Goal: Task Accomplishment & Management: Manage account settings

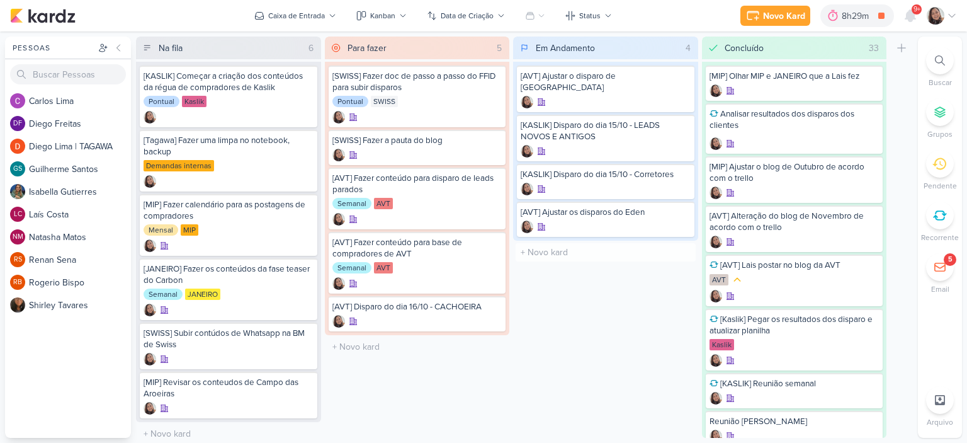
click at [642, 300] on div "Em Andamento 4 Mover Para Esquerda Mover Para Direita [GEOGRAPHIC_DATA] [AVT] A…" at bounding box center [605, 237] width 185 height 401
click at [680, 124] on icon at bounding box center [682, 127] width 6 height 7
click at [609, 136] on div "[KASLIK] Disparo do dia 15/10 - LEADS NOVOS E ANTIGOS" at bounding box center [606, 131] width 170 height 23
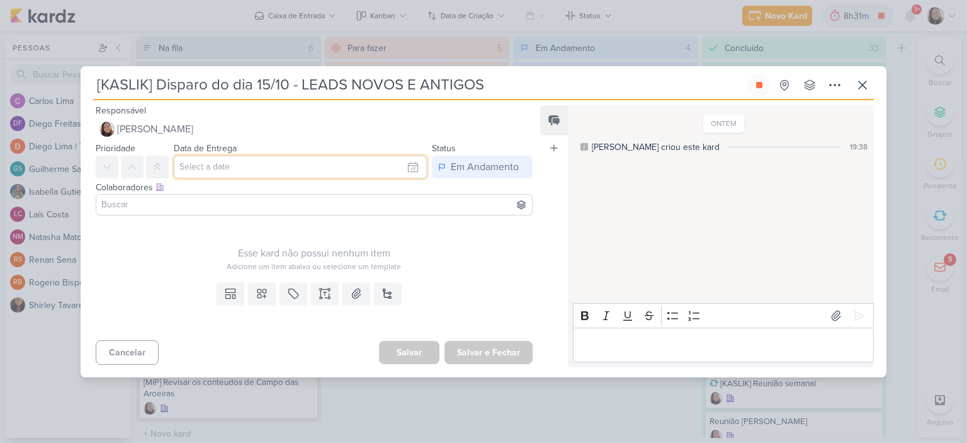
click at [411, 164] on input "text" at bounding box center [300, 167] width 253 height 23
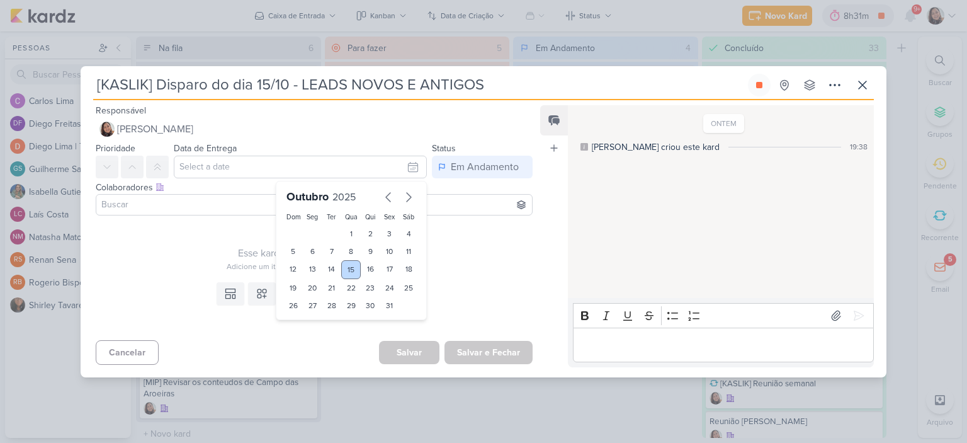
click at [348, 266] on div "15" at bounding box center [351, 269] width 20 height 19
type input "15 de outubro de 2025 às 23:59"
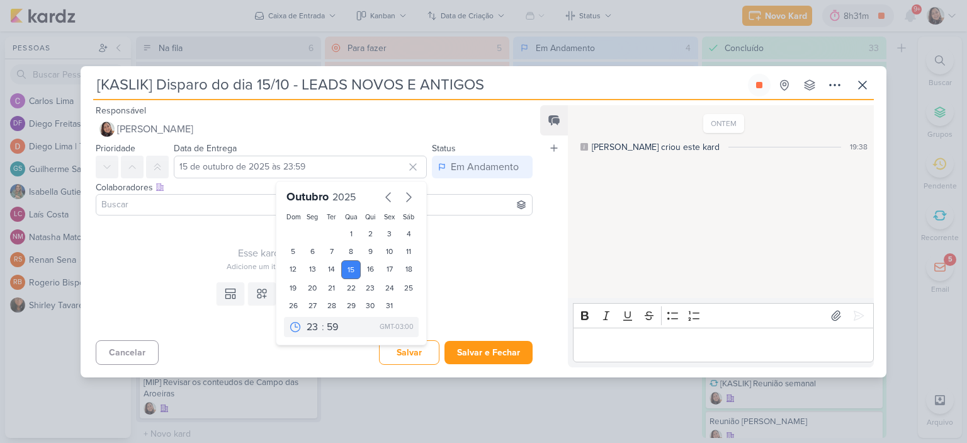
click at [467, 251] on div "Esse kard não possui nenhum item" at bounding box center [314, 253] width 437 height 15
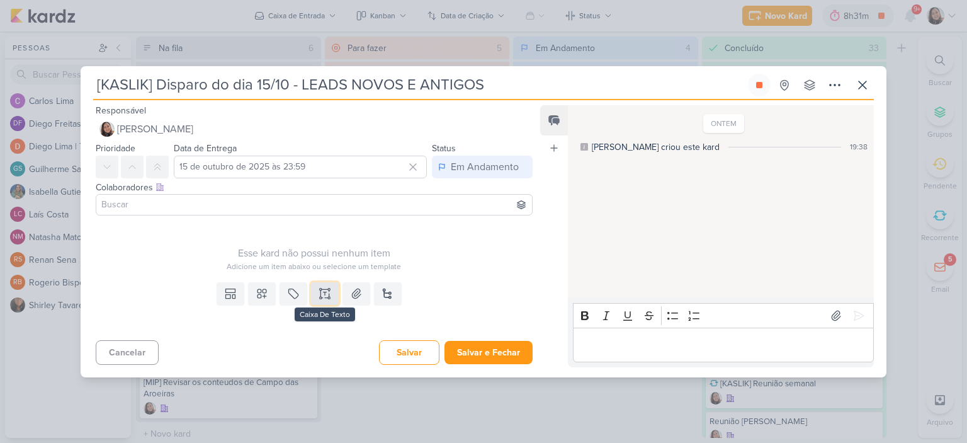
click at [315, 292] on button at bounding box center [325, 293] width 28 height 23
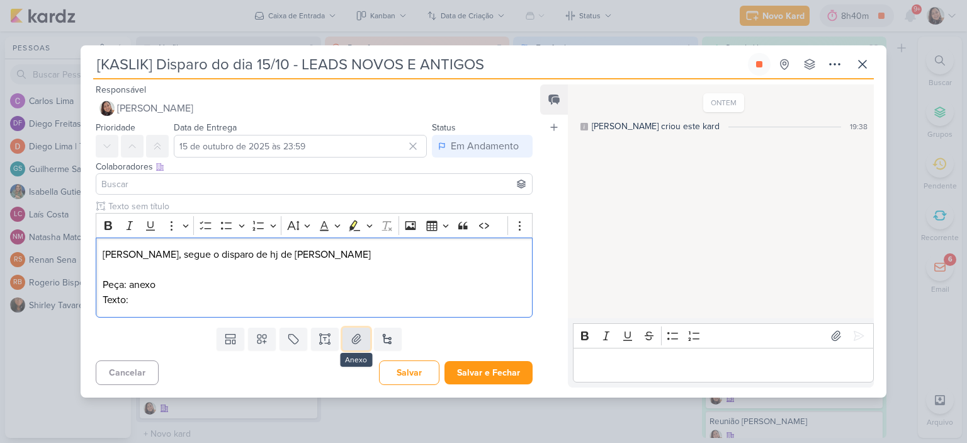
click at [350, 336] on icon at bounding box center [356, 339] width 13 height 13
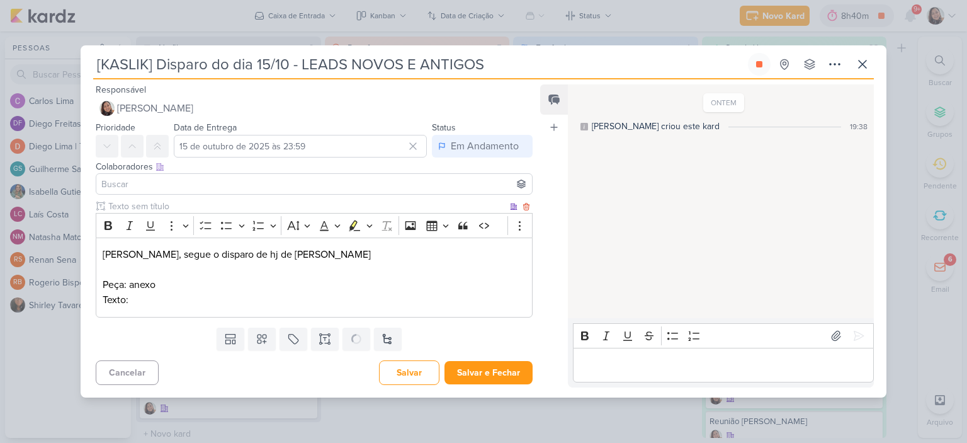
click at [191, 302] on p "Texto:" at bounding box center [314, 299] width 423 height 15
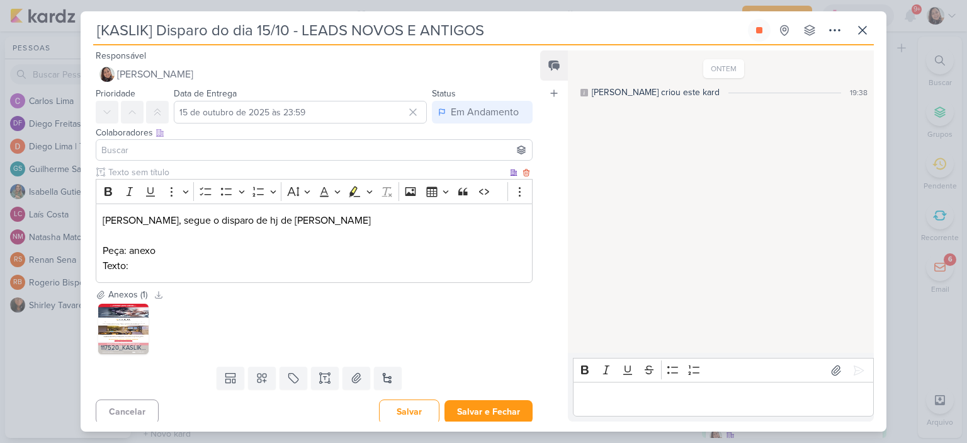
click at [263, 263] on p "Texto:" at bounding box center [314, 265] width 423 height 15
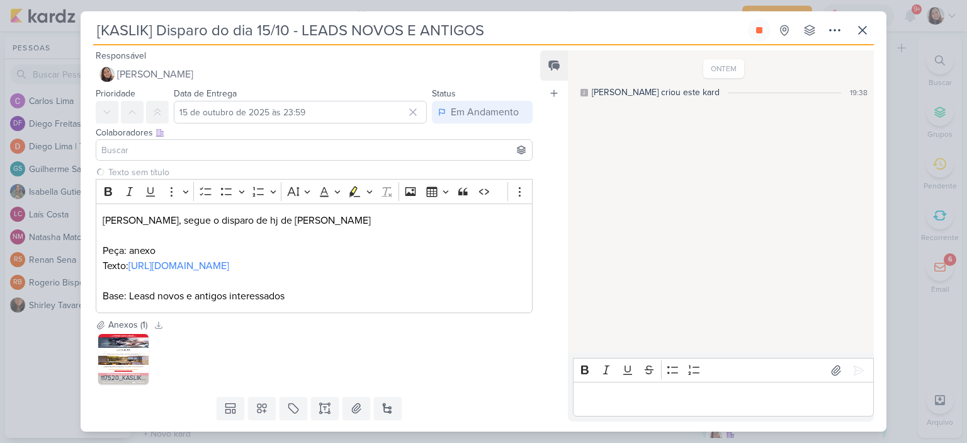
click at [151, 152] on input at bounding box center [314, 149] width 431 height 15
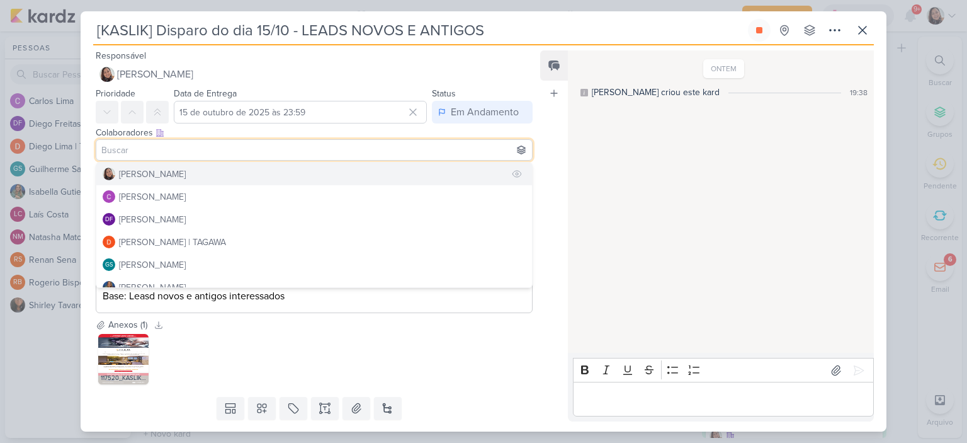
click at [168, 168] on div "[PERSON_NAME]" at bounding box center [152, 174] width 67 height 13
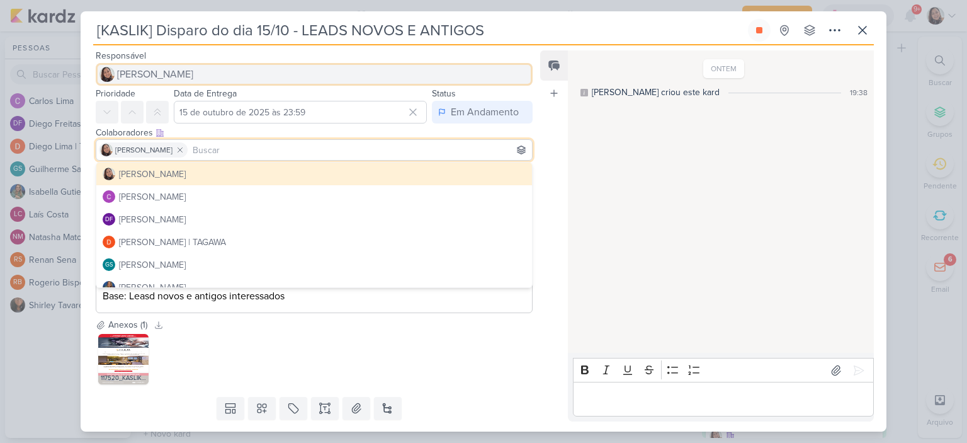
click at [178, 65] on button "[PERSON_NAME]" at bounding box center [314, 74] width 437 height 23
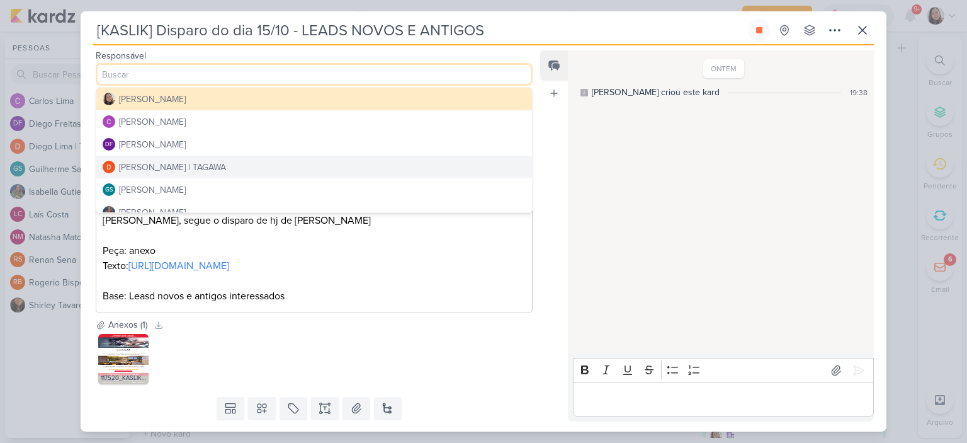
click at [159, 162] on div "[PERSON_NAME] | TAGAWA" at bounding box center [172, 167] width 107 height 13
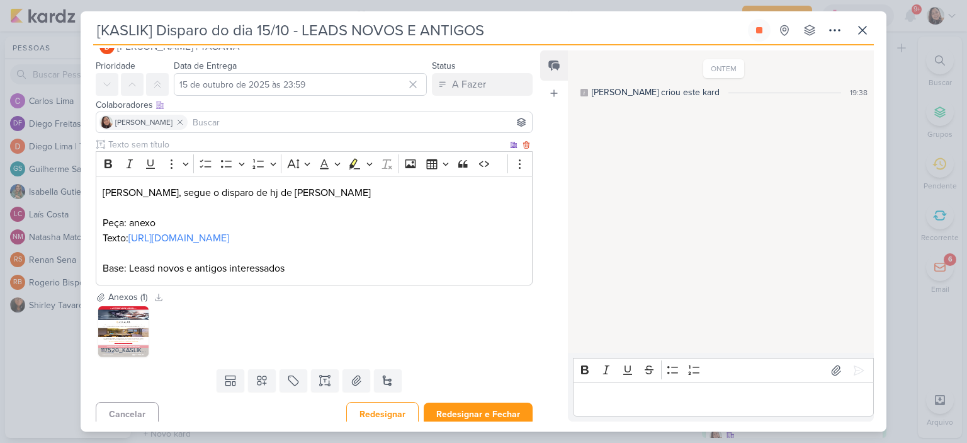
scroll to position [50, 0]
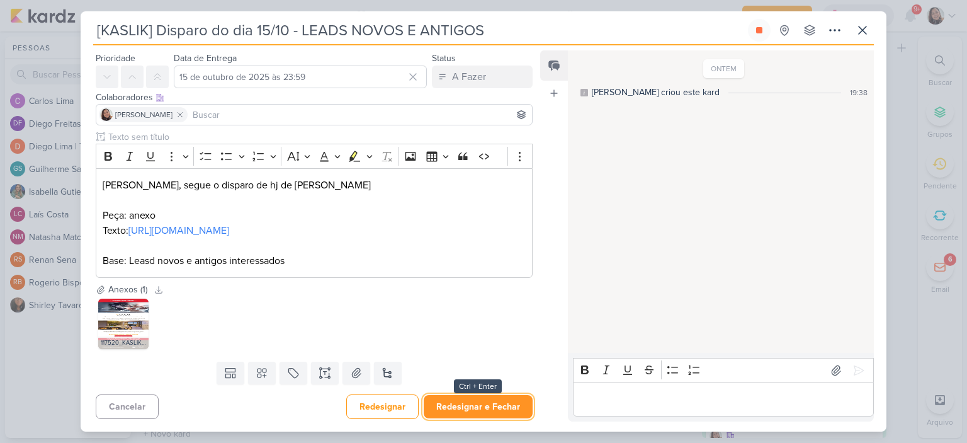
click at [476, 402] on button "Redesignar e Fechar" at bounding box center [478, 406] width 109 height 23
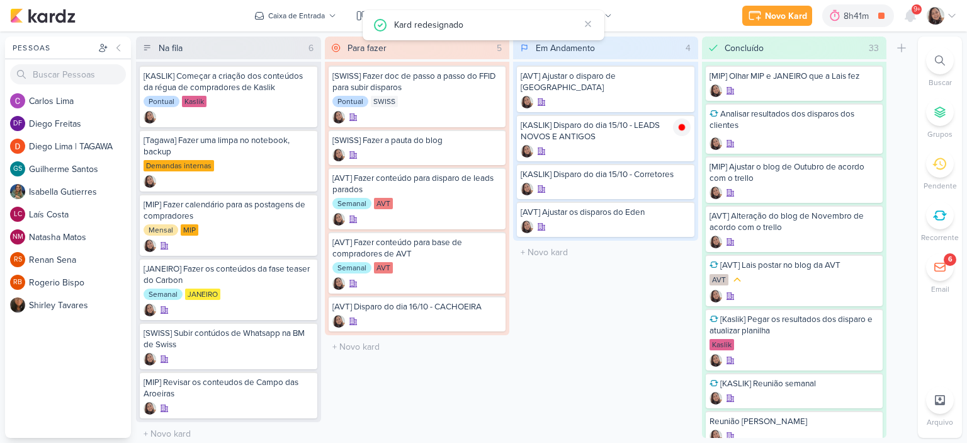
scroll to position [0, 0]
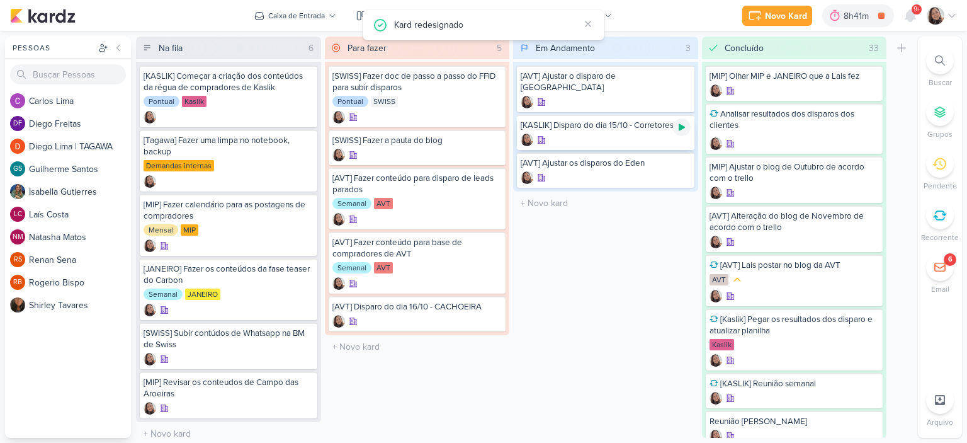
click at [680, 127] on icon at bounding box center [682, 127] width 6 height 7
click at [624, 130] on div "[KASLIK] Disparo do dia 15/10 - Corretores" at bounding box center [606, 132] width 178 height 35
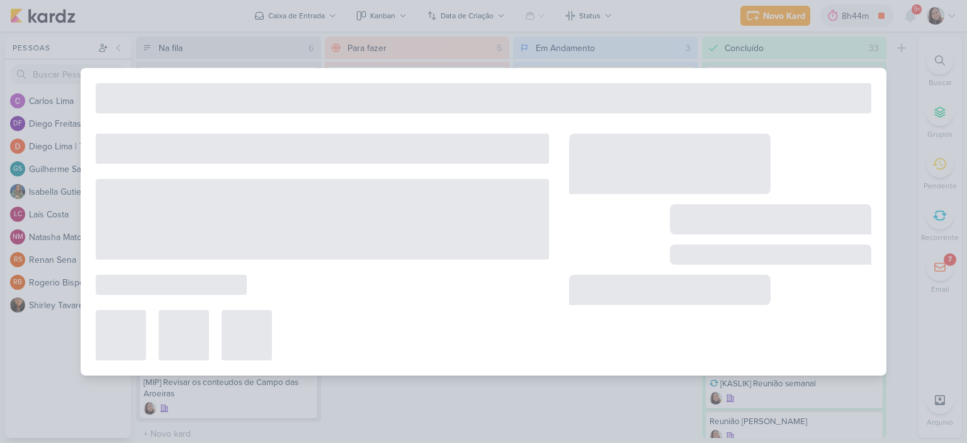
type input "[KASLIK] Disparo do dia 15/10 - Corretores"
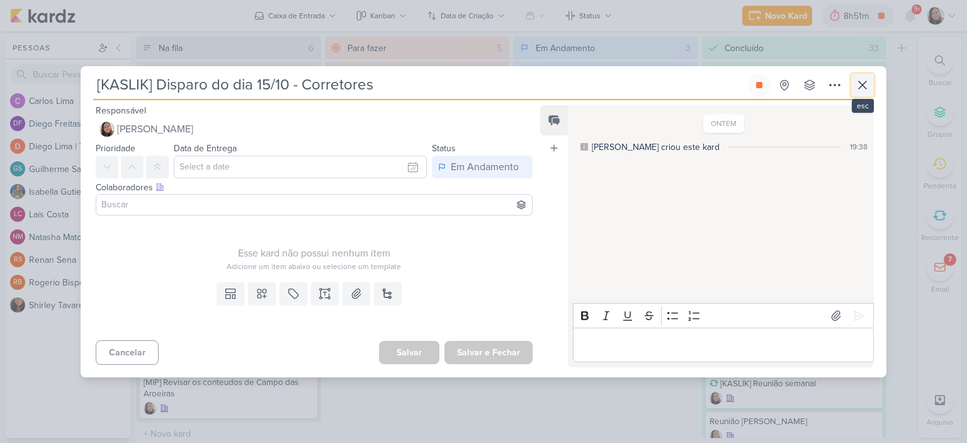
click at [862, 85] on icon at bounding box center [863, 85] width 8 height 8
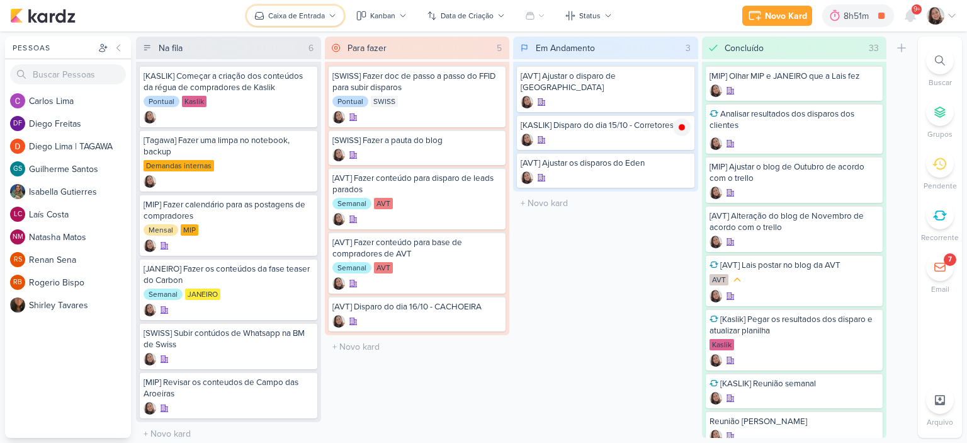
click at [324, 14] on div "Caixa de Entrada" at bounding box center [296, 15] width 57 height 11
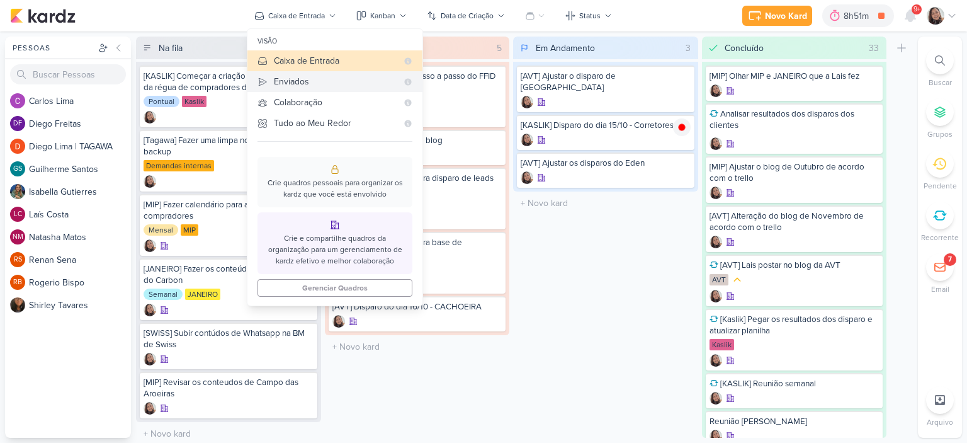
click at [305, 77] on div "Enviados" at bounding box center [335, 81] width 123 height 13
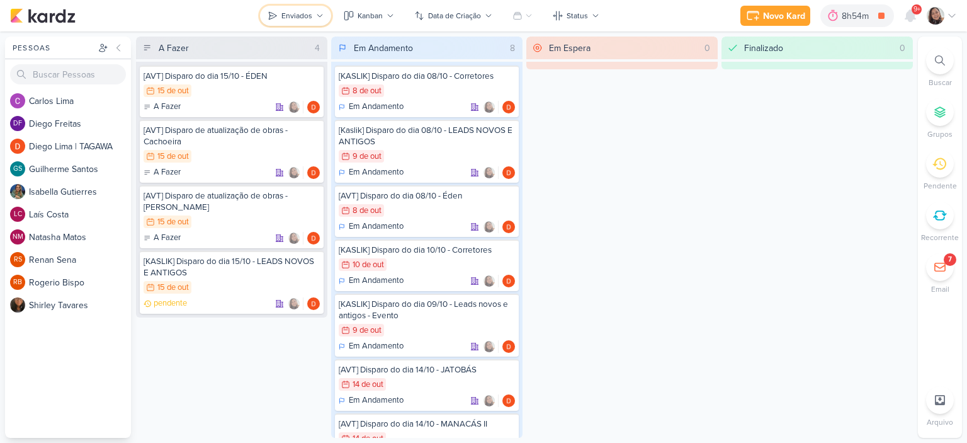
click at [311, 16] on div "Enviados" at bounding box center [297, 15] width 31 height 11
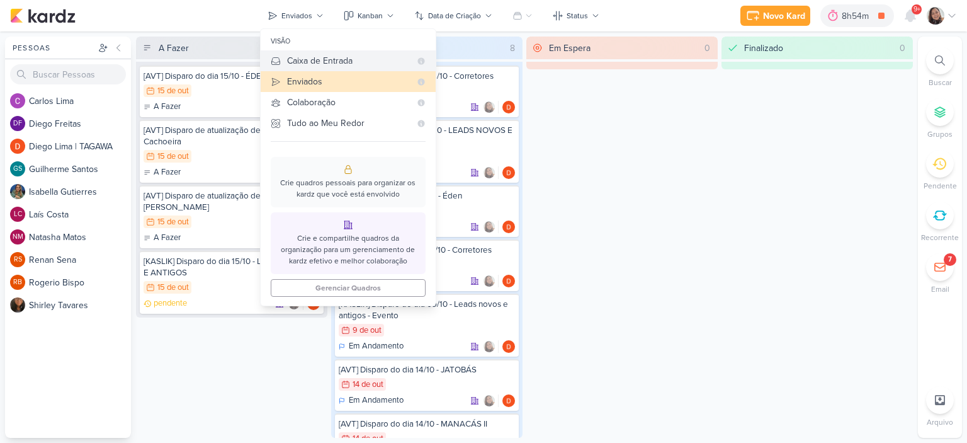
click at [327, 60] on div "Caixa de Entrada" at bounding box center [348, 60] width 123 height 13
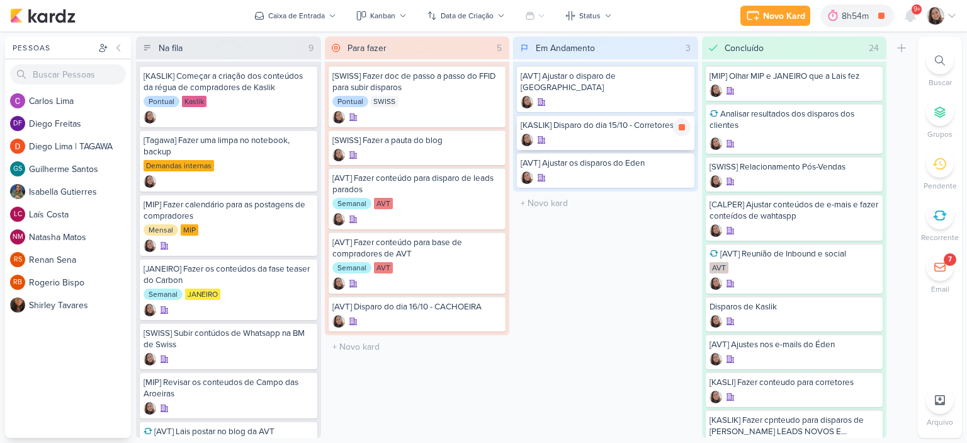
click at [615, 128] on div "[KASLIK] Disparo do dia 15/10 - Corretores" at bounding box center [606, 125] width 170 height 11
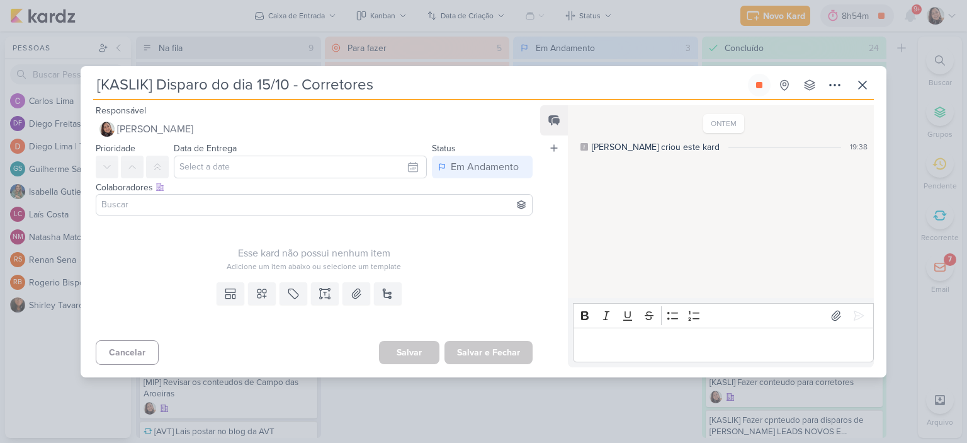
click at [352, 201] on input at bounding box center [314, 204] width 431 height 15
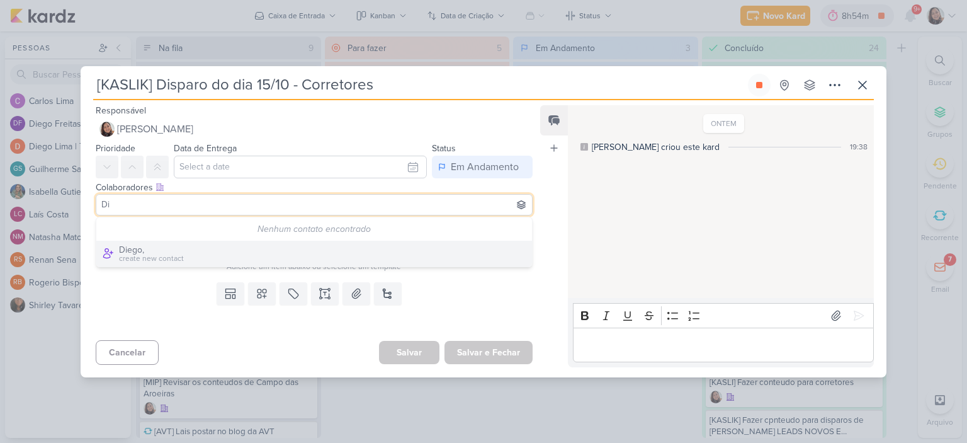
type input "D"
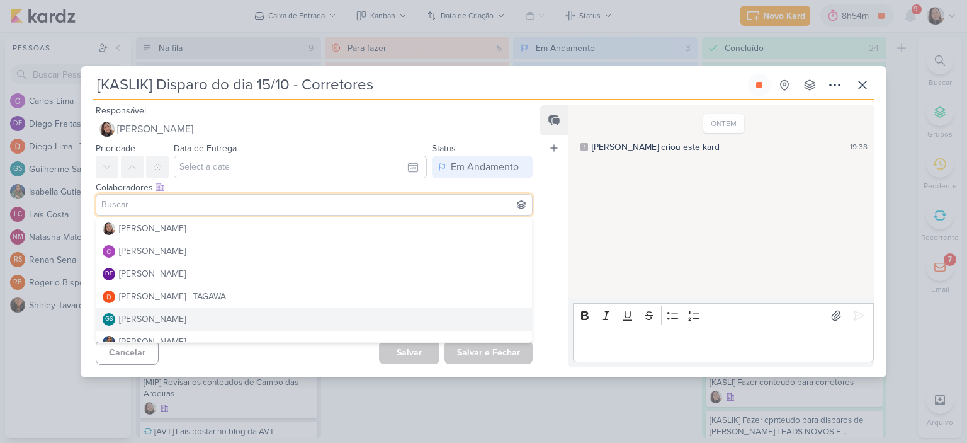
click at [556, 275] on div "Feed Atrelar email Solte o email para atrelar ao kard" at bounding box center [554, 236] width 28 height 262
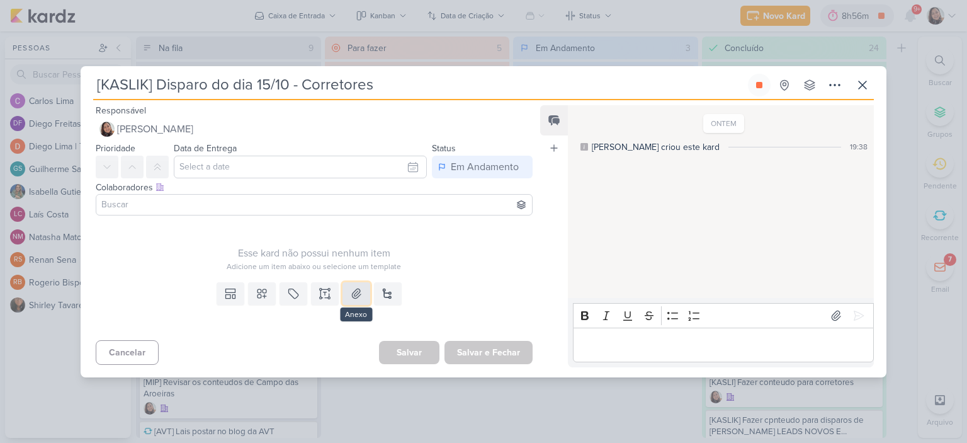
click at [346, 299] on button at bounding box center [357, 293] width 28 height 23
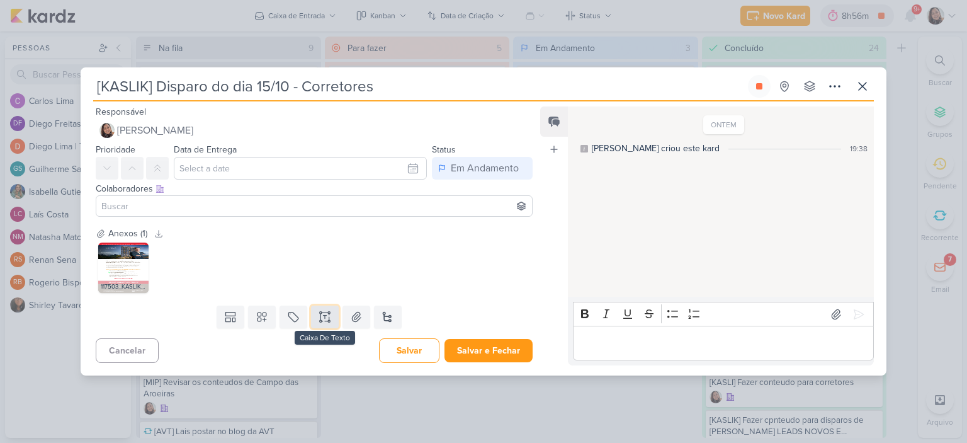
click at [314, 314] on button at bounding box center [325, 316] width 28 height 23
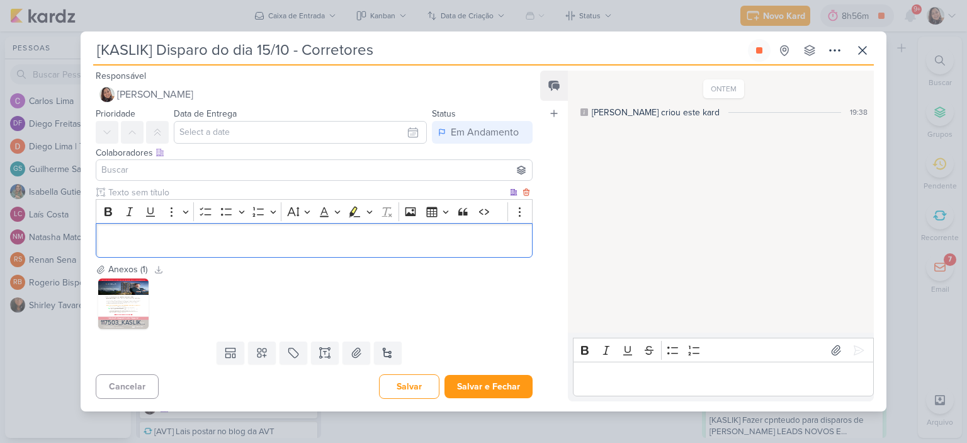
click at [330, 231] on div "Editor editing area: main" at bounding box center [314, 240] width 437 height 35
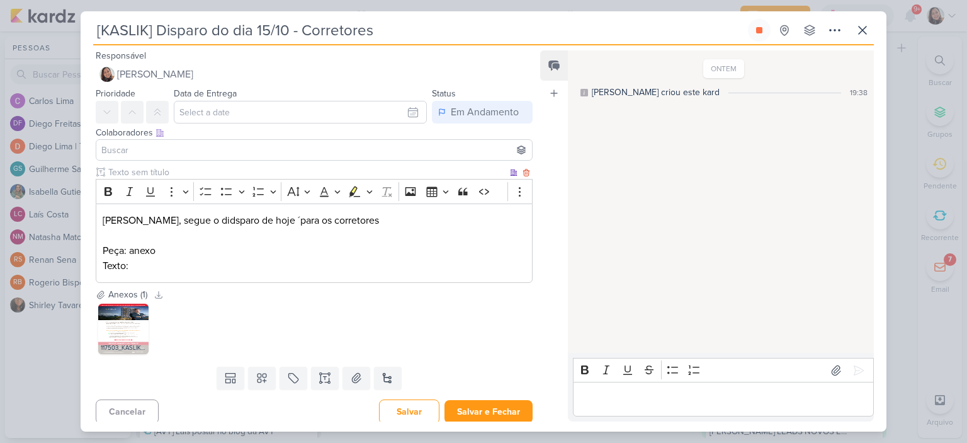
click at [219, 267] on p "Texto:" at bounding box center [314, 265] width 423 height 15
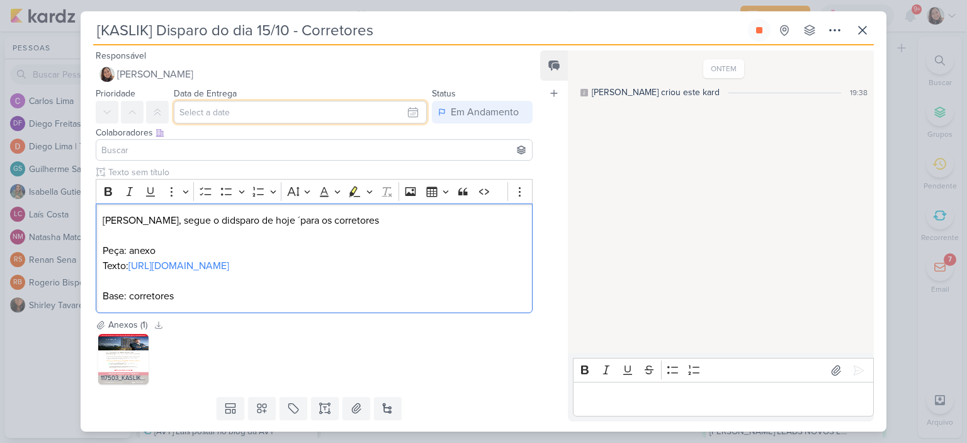
click at [335, 113] on input "text" at bounding box center [300, 112] width 253 height 23
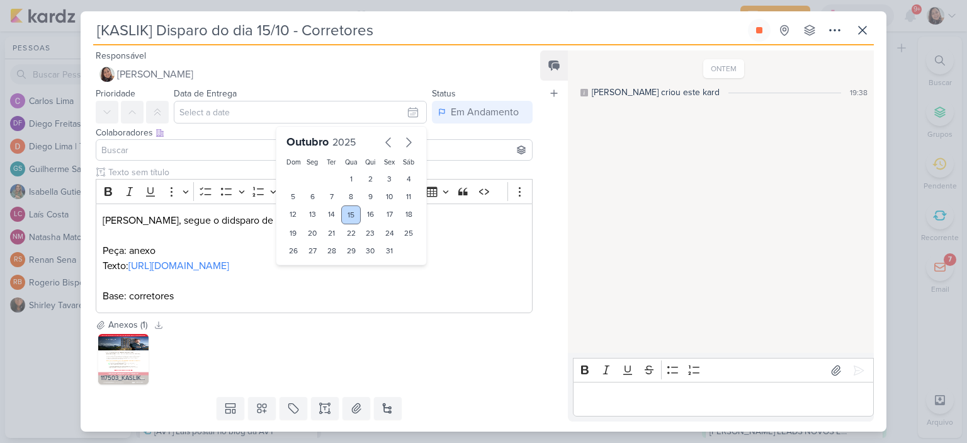
click at [355, 210] on div "15" at bounding box center [351, 214] width 20 height 19
type input "15 de outubro de 2025 às 23:59"
click at [184, 149] on input at bounding box center [314, 149] width 431 height 15
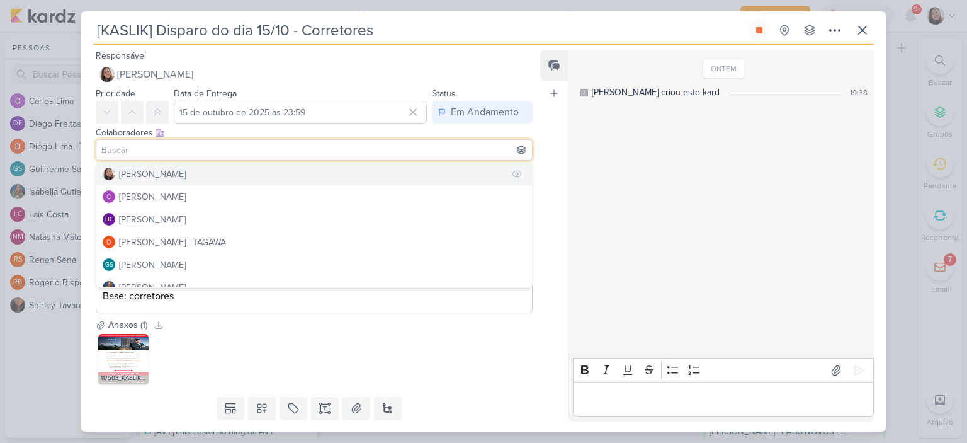
click at [159, 168] on div "[PERSON_NAME]" at bounding box center [152, 174] width 67 height 13
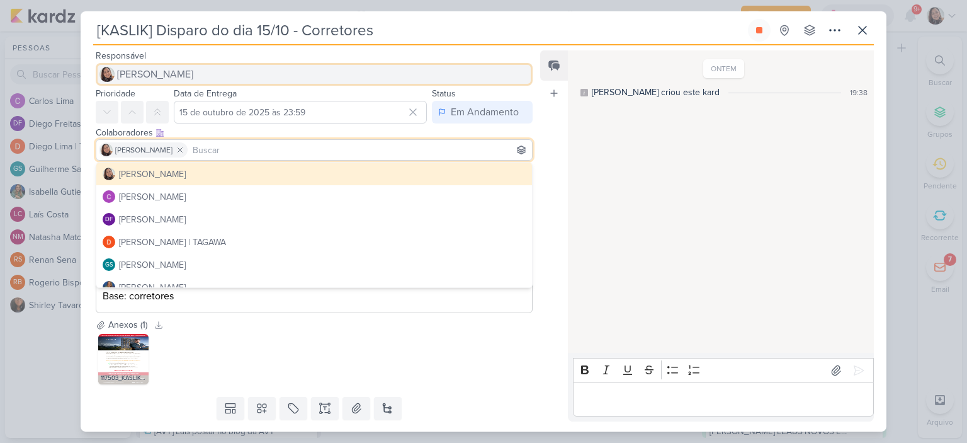
click at [161, 74] on span "[PERSON_NAME]" at bounding box center [155, 74] width 76 height 15
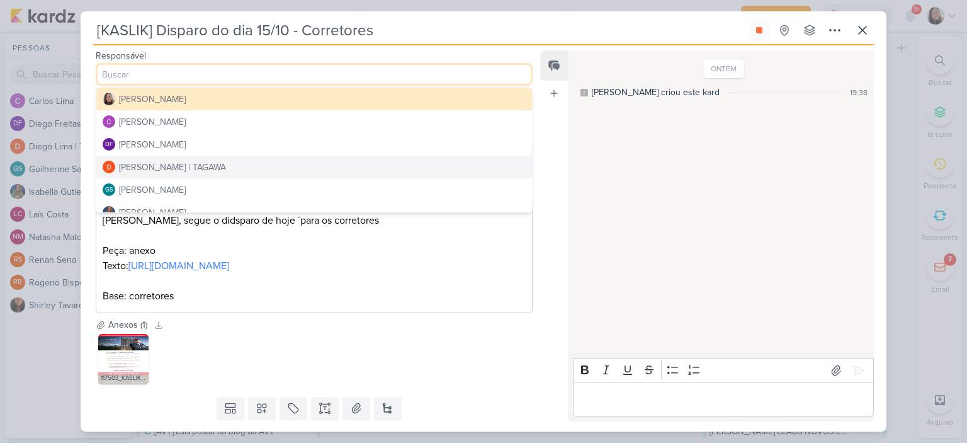
click at [150, 171] on div "[PERSON_NAME] | TAGAWA" at bounding box center [172, 167] width 107 height 13
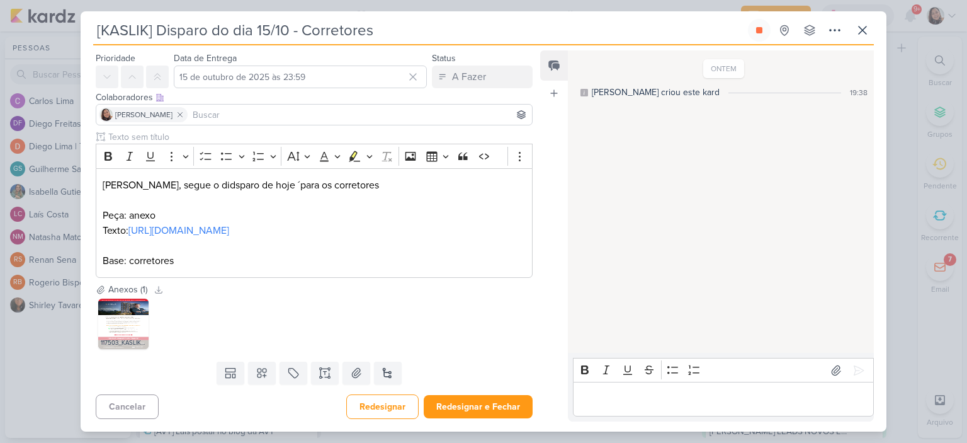
scroll to position [50, 0]
click at [465, 405] on button "Redesignar e Fechar" at bounding box center [478, 406] width 109 height 23
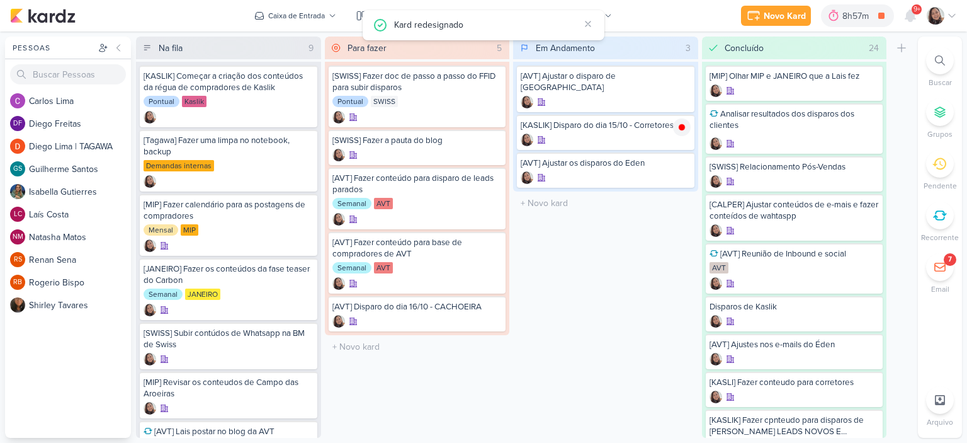
scroll to position [0, 0]
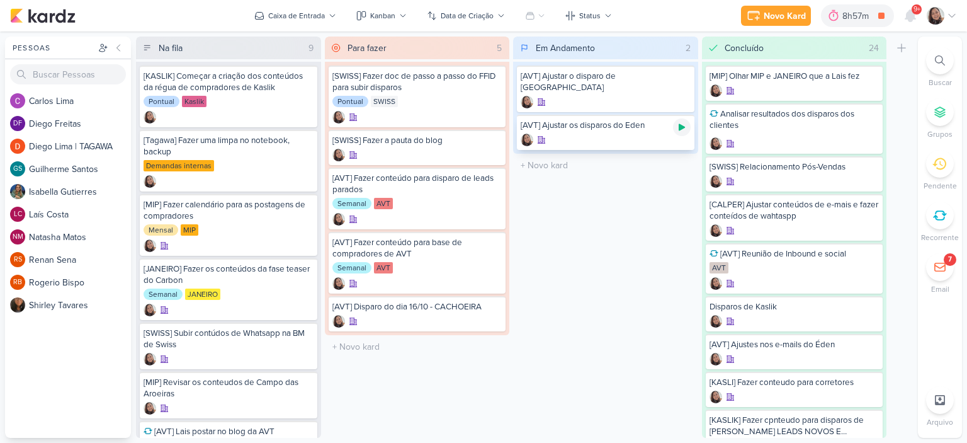
click at [683, 124] on icon at bounding box center [682, 127] width 10 height 10
click at [545, 166] on input "text" at bounding box center [606, 165] width 180 height 18
click at [639, 157] on input "[KASLIK] Disoaro do dia 16" at bounding box center [606, 165] width 180 height 18
type input "[KASLIK] Disoaro do dia 16/10 Leads bovos e antigos"
click at [604, 214] on input "text" at bounding box center [606, 214] width 180 height 18
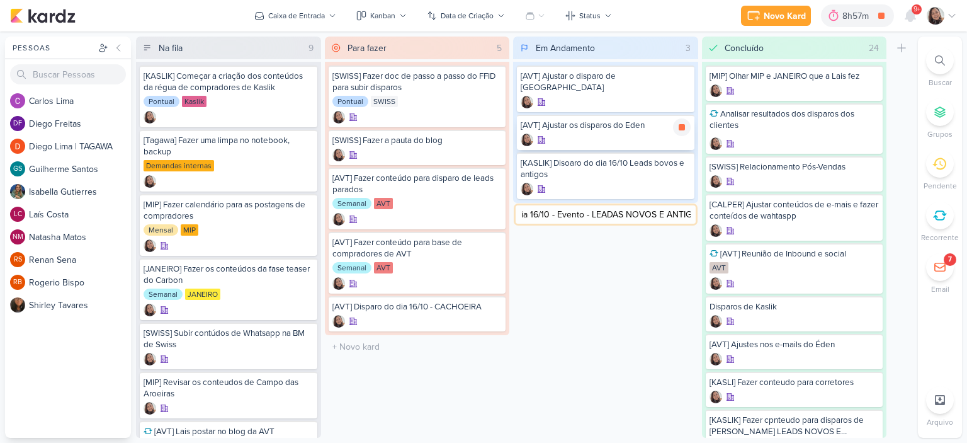
type input "[KASLIK] Disparo do dia 16/10 - Evento - LEADAS NOVOS E ANTIGOS"
click at [575, 267] on input "text" at bounding box center [606, 263] width 180 height 18
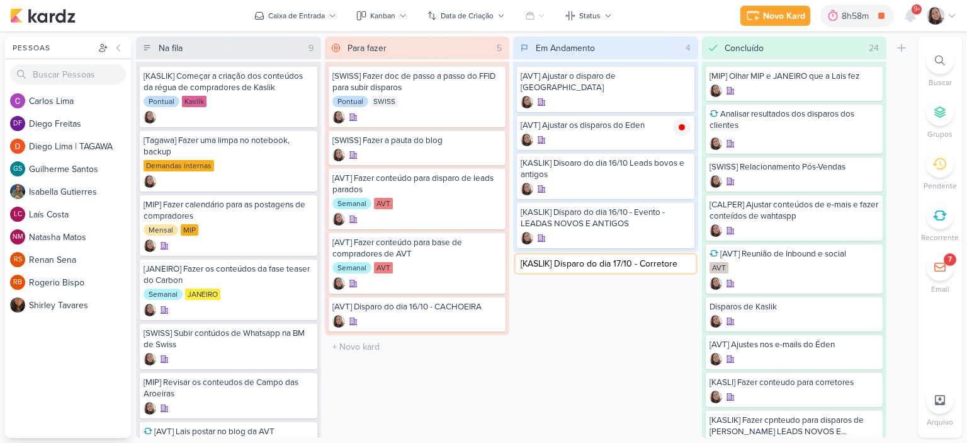
type input "[KASLIK] Disparo do dia 17/10 - Corretores"
